Goal: Navigation & Orientation: Go to known website

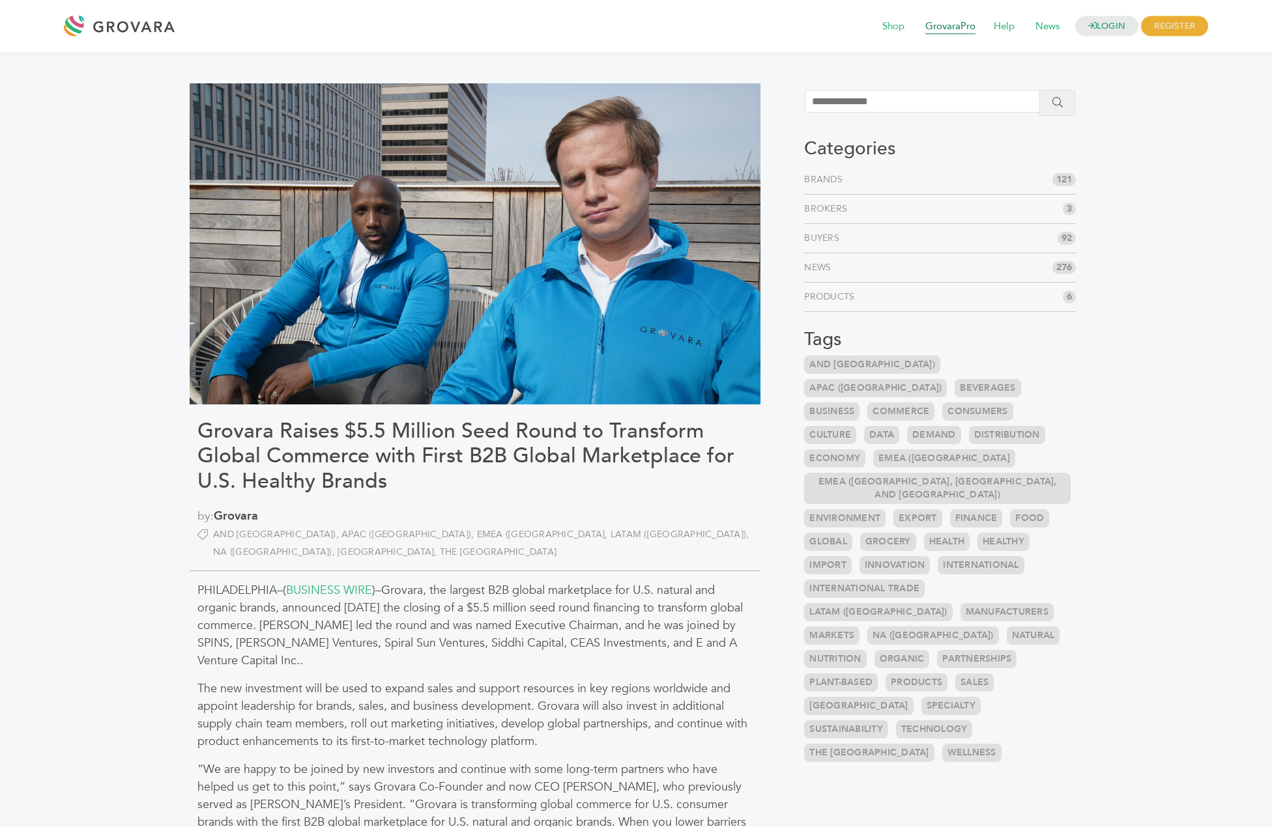
click at [931, 28] on span "GrovaraPro" at bounding box center [950, 26] width 68 height 25
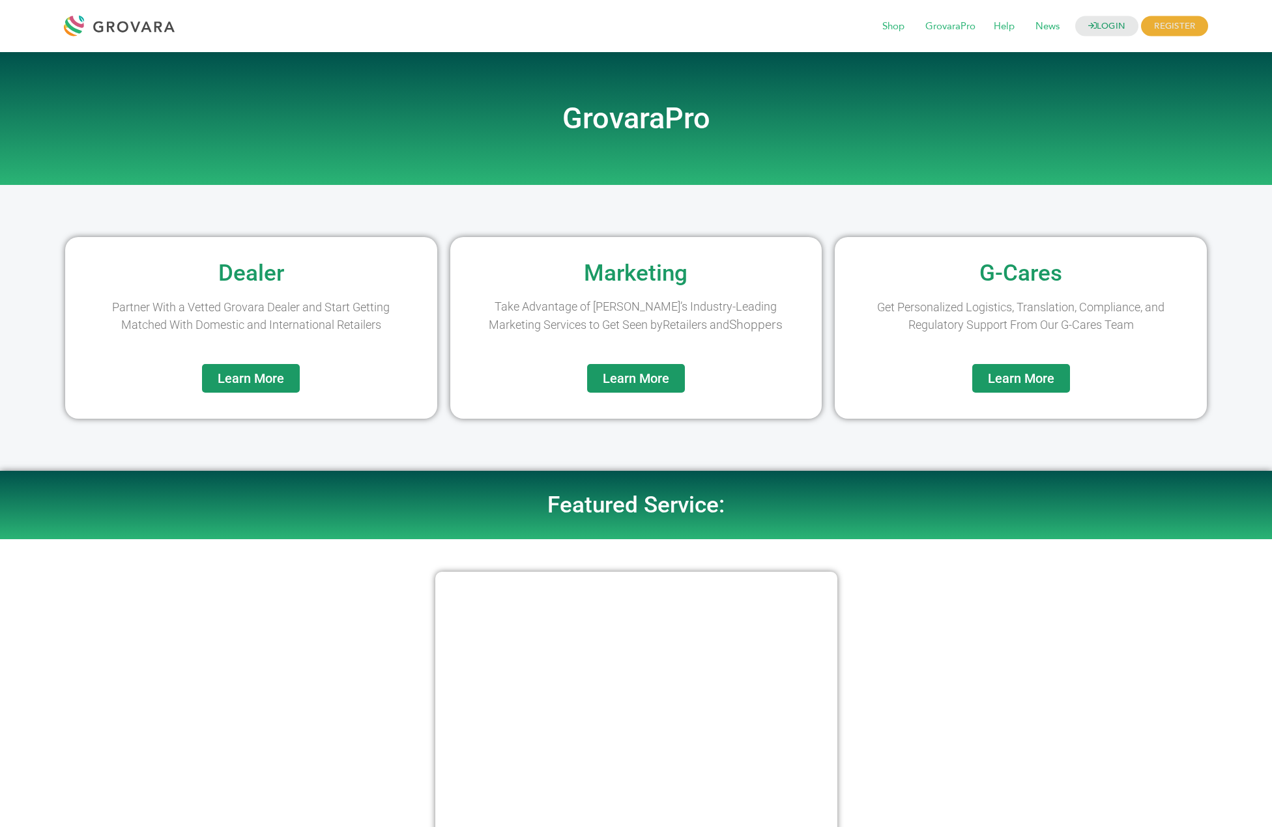
click at [119, 27] on div at bounding box center [122, 25] width 117 height 31
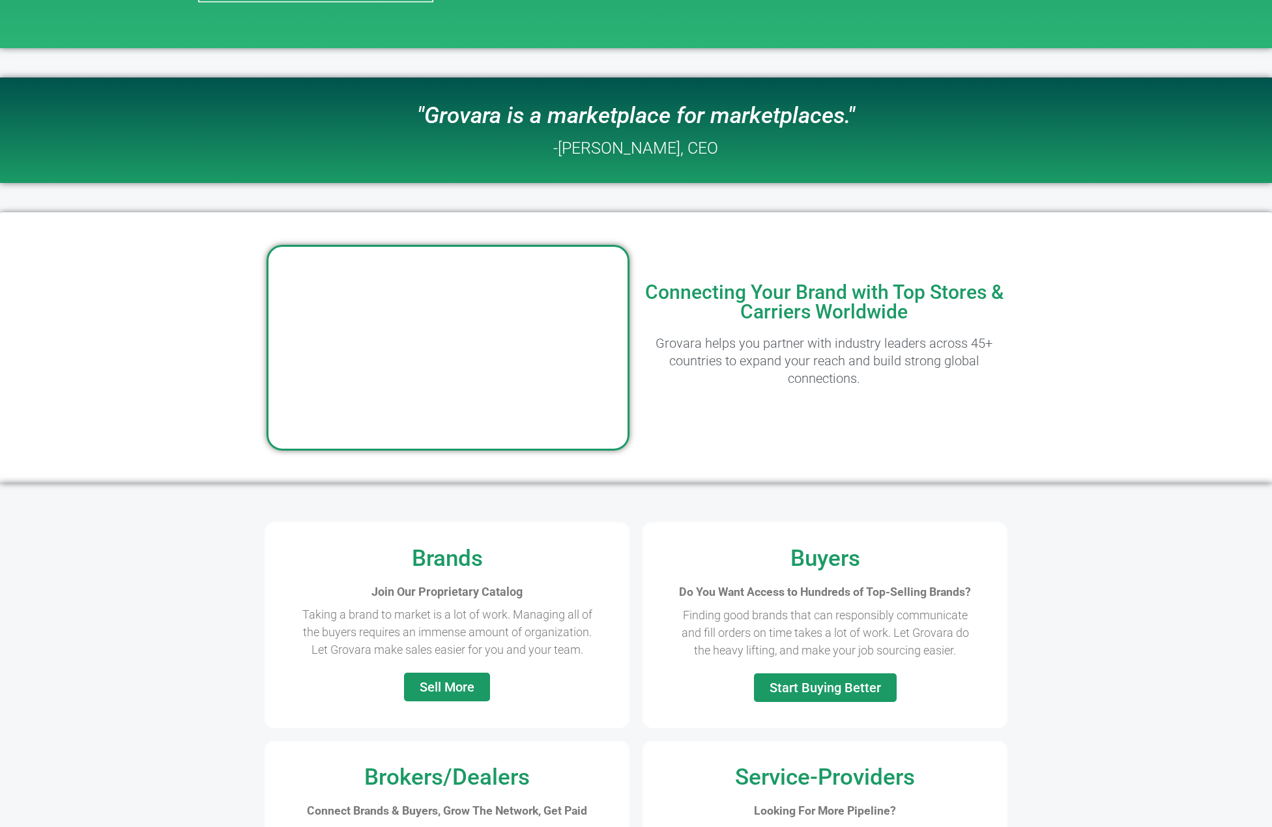
scroll to position [717, 0]
